Goal: Task Accomplishment & Management: Use online tool/utility

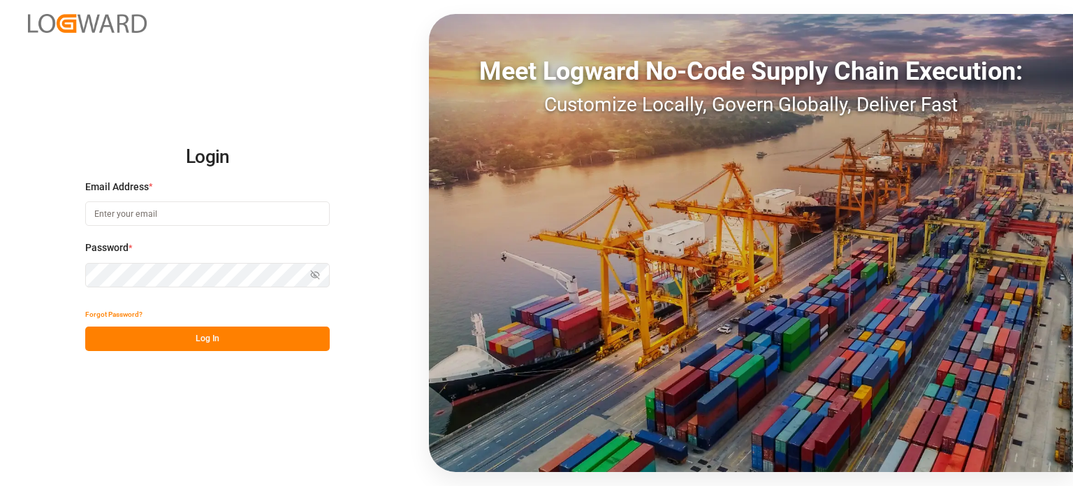
click at [0, 485] on div at bounding box center [0, 486] width 0 height 0
type input "pascal.baues@shiftx.eu"
click at [196, 343] on button "Log In" at bounding box center [207, 338] width 245 height 24
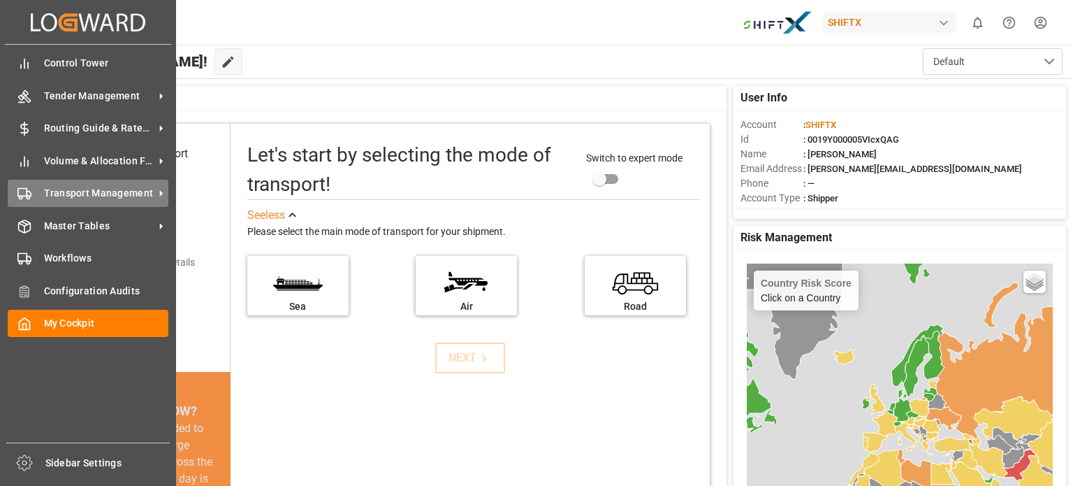
click at [143, 193] on span "Transport Management" at bounding box center [99, 193] width 110 height 15
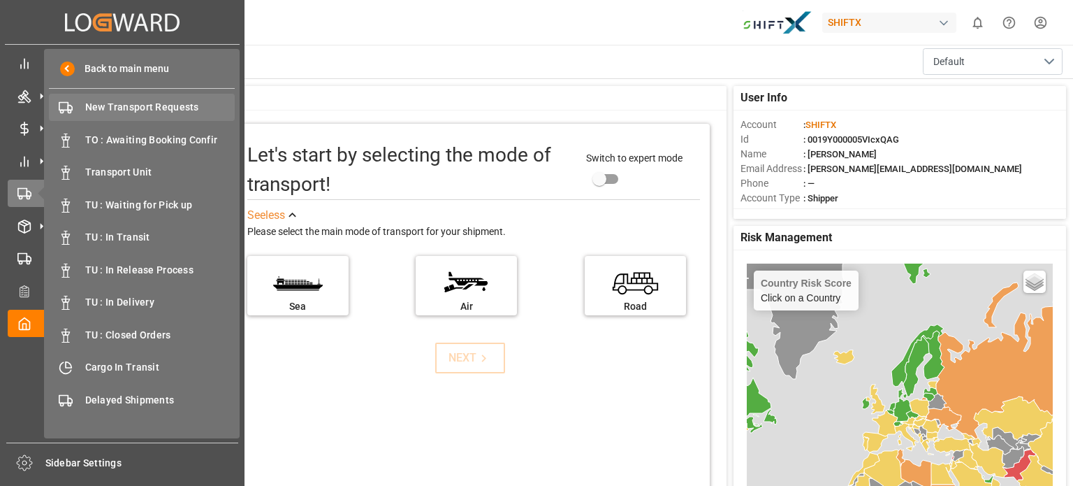
click at [191, 108] on span "New Transport Requests" at bounding box center [160, 107] width 150 height 15
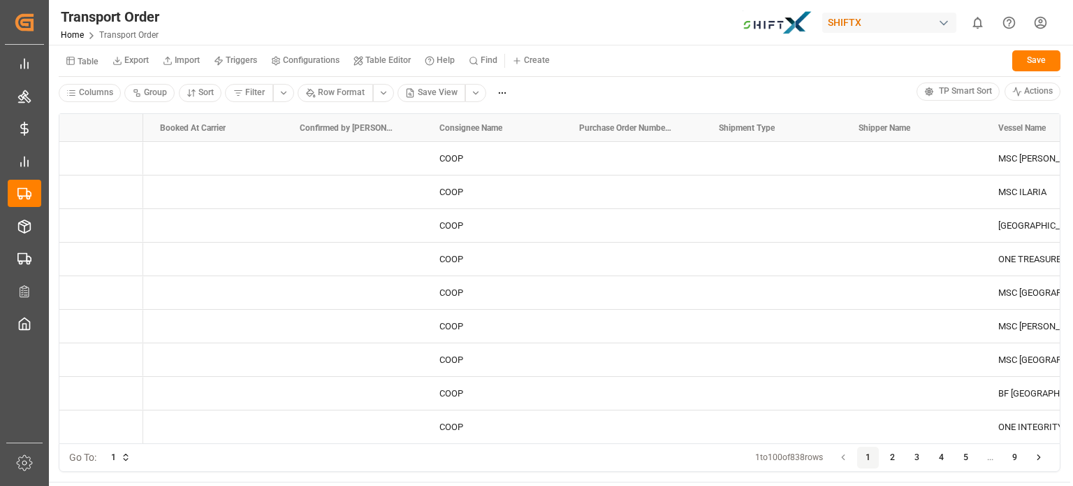
click at [0, 485] on div at bounding box center [0, 486] width 0 height 0
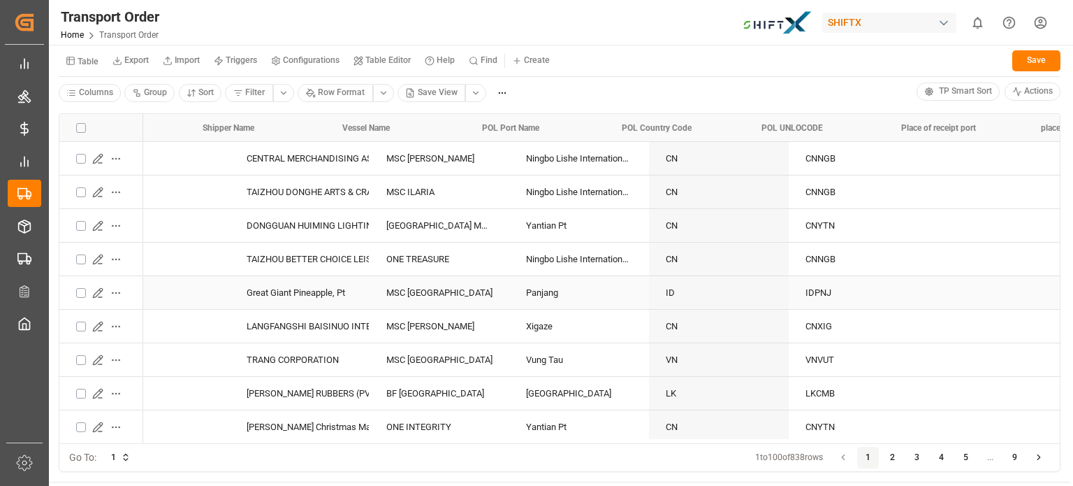
scroll to position [0, 728]
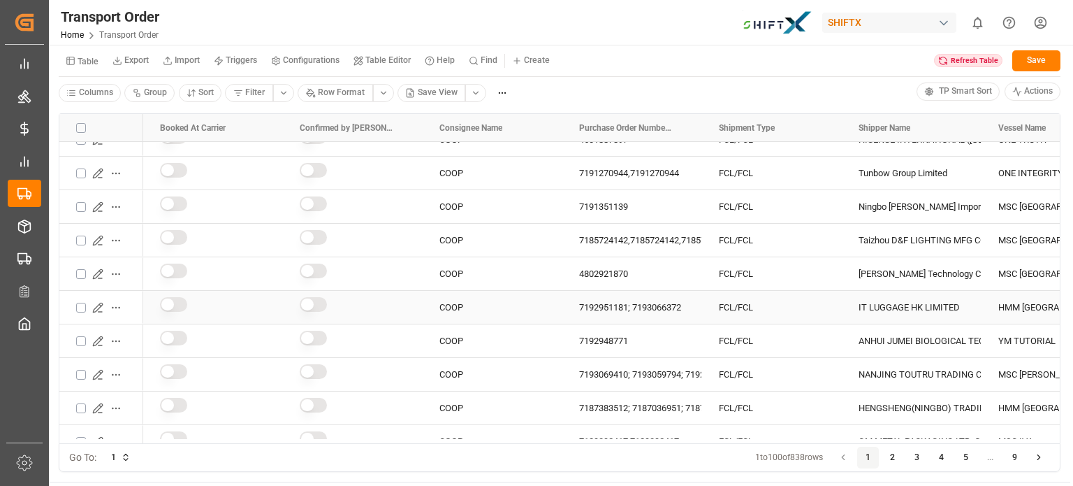
click at [114, 306] on html "Created by potrace 1.15, written by Peter Selinger 2001-2017 Created by potrace…" at bounding box center [536, 243] width 1073 height 486
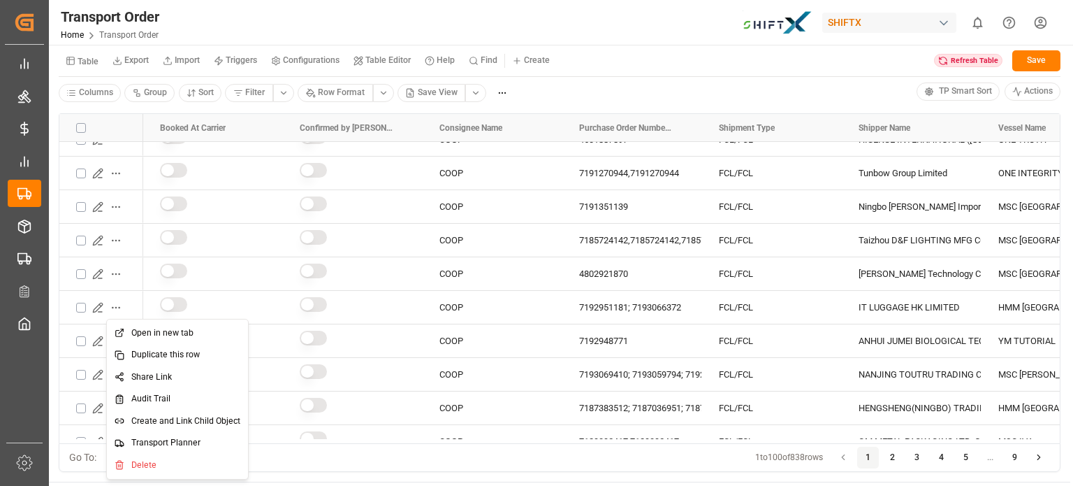
click at [139, 443] on span "Transport Planner" at bounding box center [165, 443] width 69 height 13
